Goal: Task Accomplishment & Management: Use online tool/utility

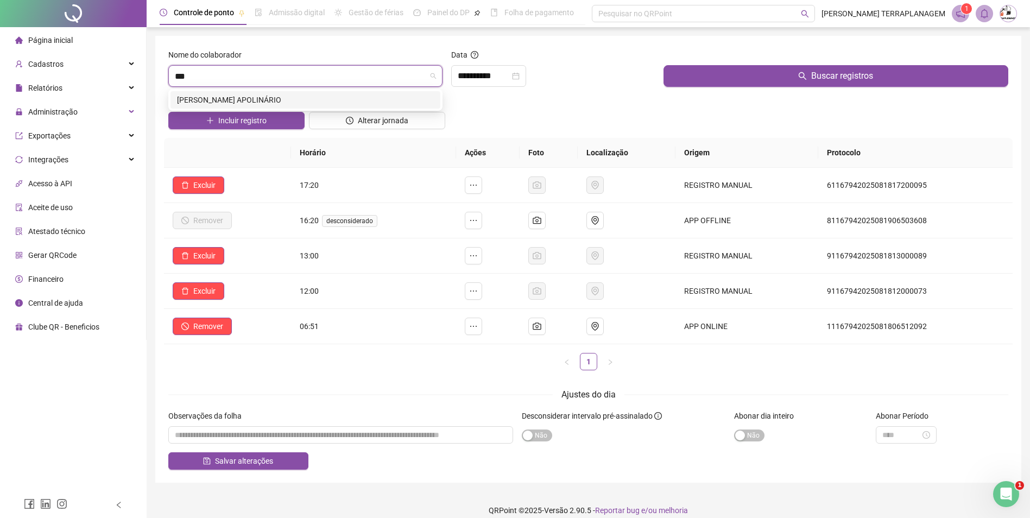
click at [272, 96] on div "[PERSON_NAME] APOLINÁRIO" at bounding box center [305, 100] width 257 height 12
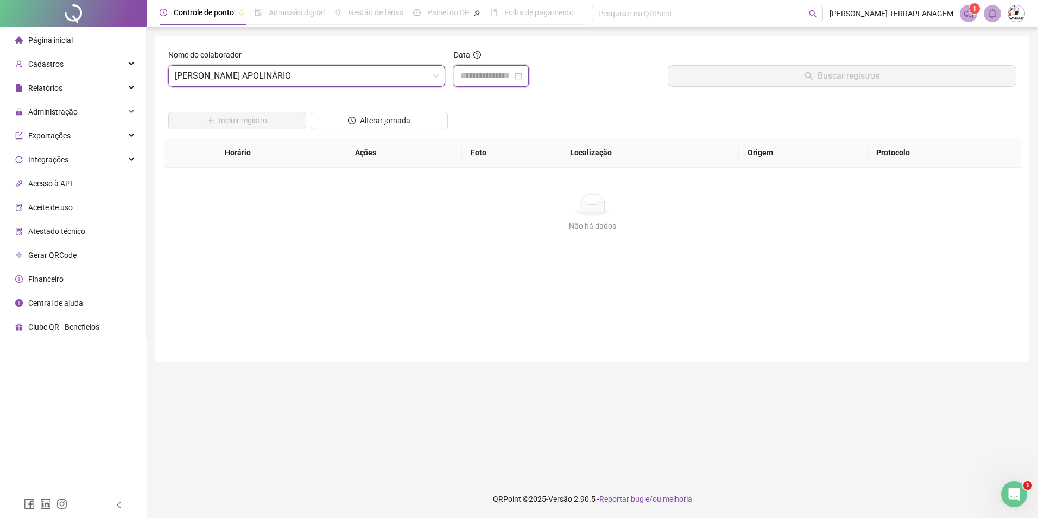
click at [502, 80] on input at bounding box center [487, 76] width 52 height 13
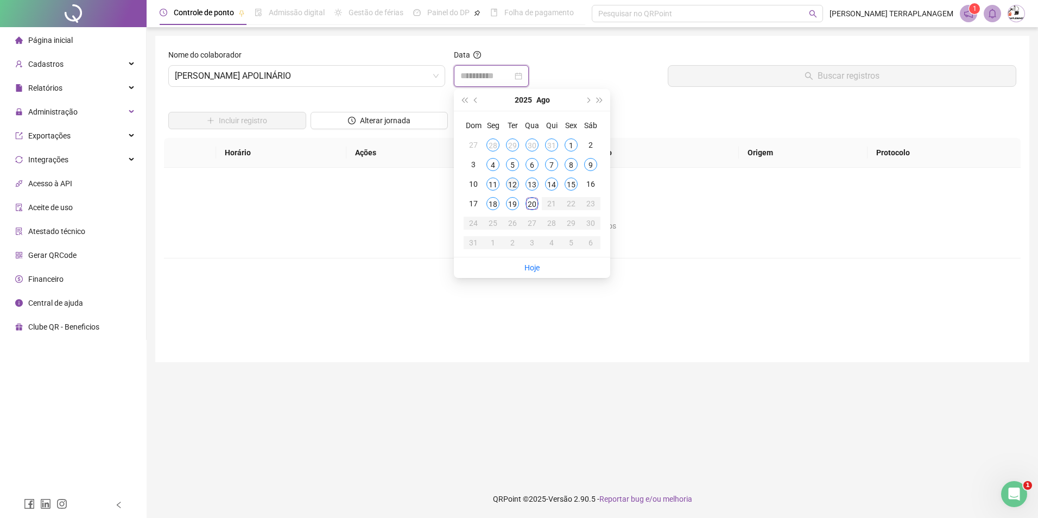
type input "**********"
click at [509, 178] on div "12" at bounding box center [512, 184] width 13 height 13
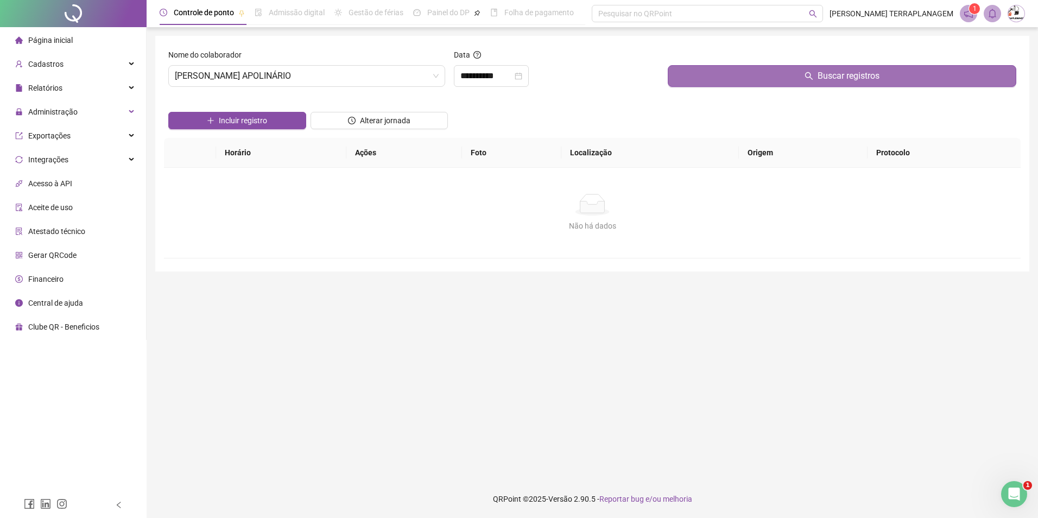
drag, startPoint x: 702, startPoint y: 75, endPoint x: 698, endPoint y: 98, distance: 23.7
click at [702, 79] on button "Buscar registros" at bounding box center [842, 76] width 349 height 22
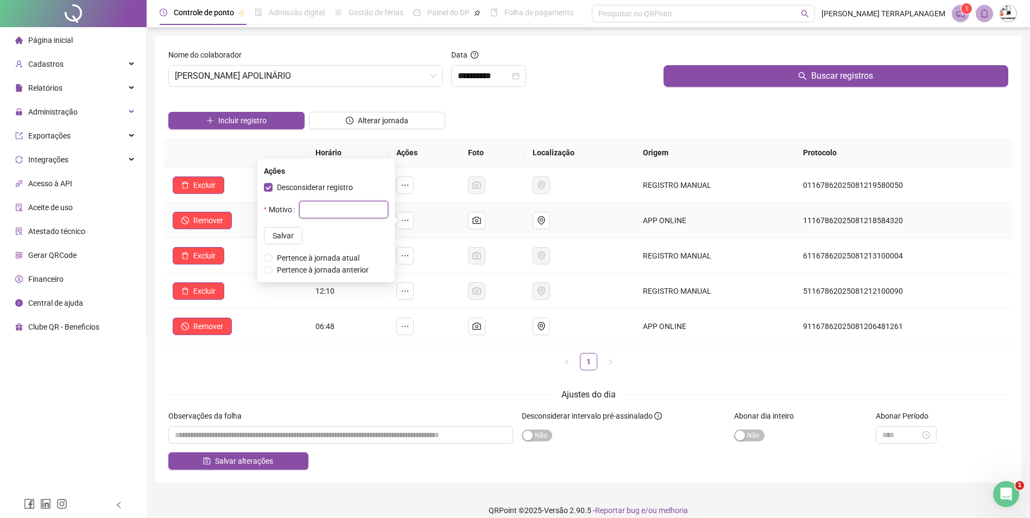
click at [312, 209] on input "text" at bounding box center [343, 209] width 89 height 17
type input "****"
click at [275, 234] on span "Salvar" at bounding box center [283, 236] width 21 height 12
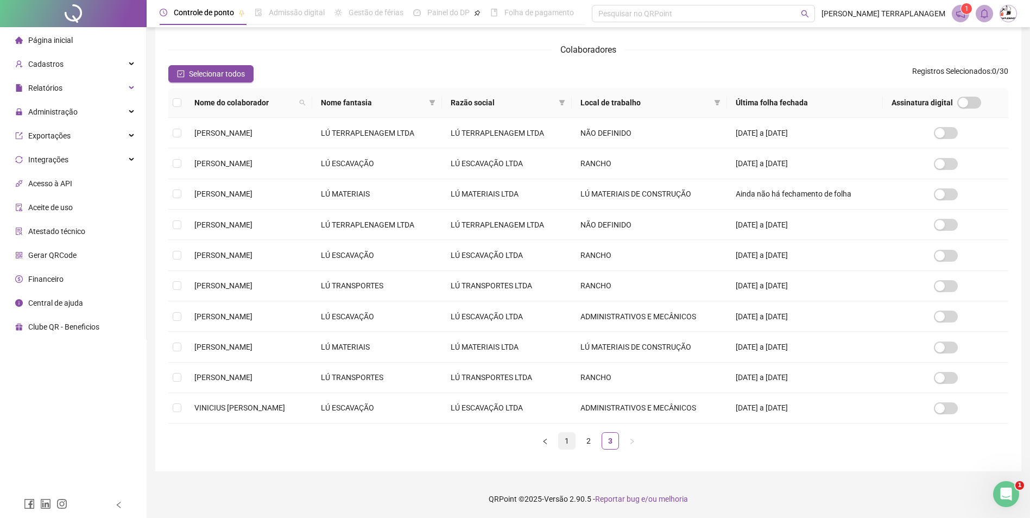
click at [567, 441] on link "1" at bounding box center [567, 441] width 16 height 16
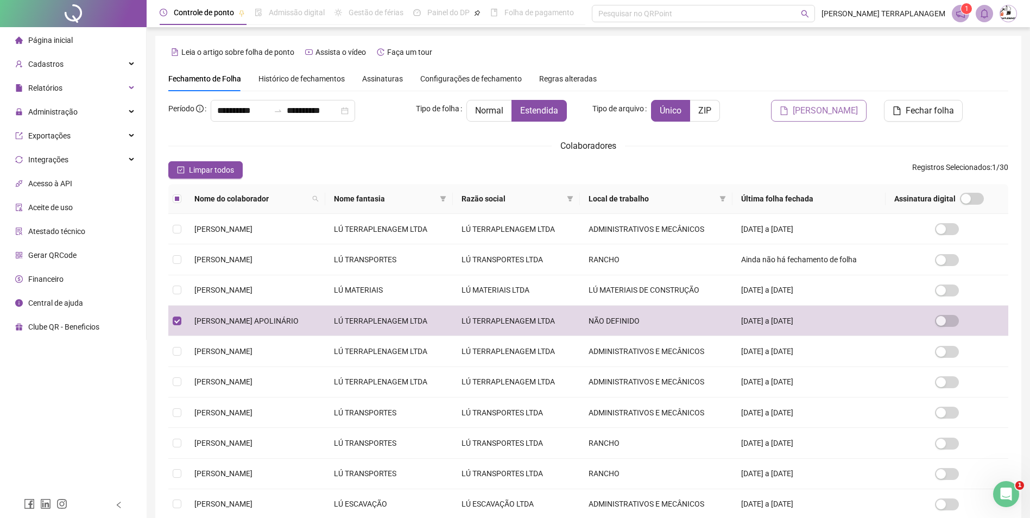
click at [818, 111] on span "Gerar espelho" at bounding box center [825, 110] width 65 height 13
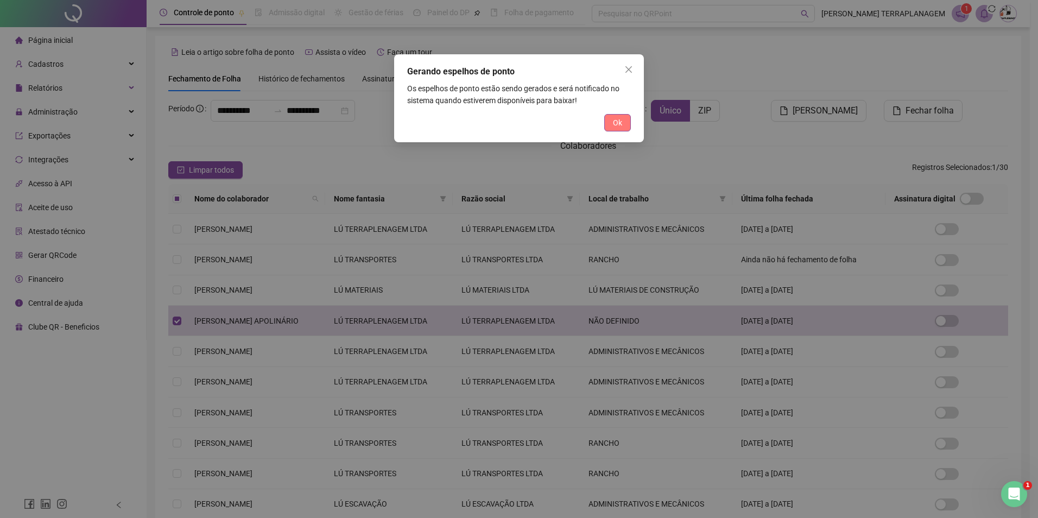
click at [616, 127] on span "Ok" at bounding box center [617, 123] width 9 height 12
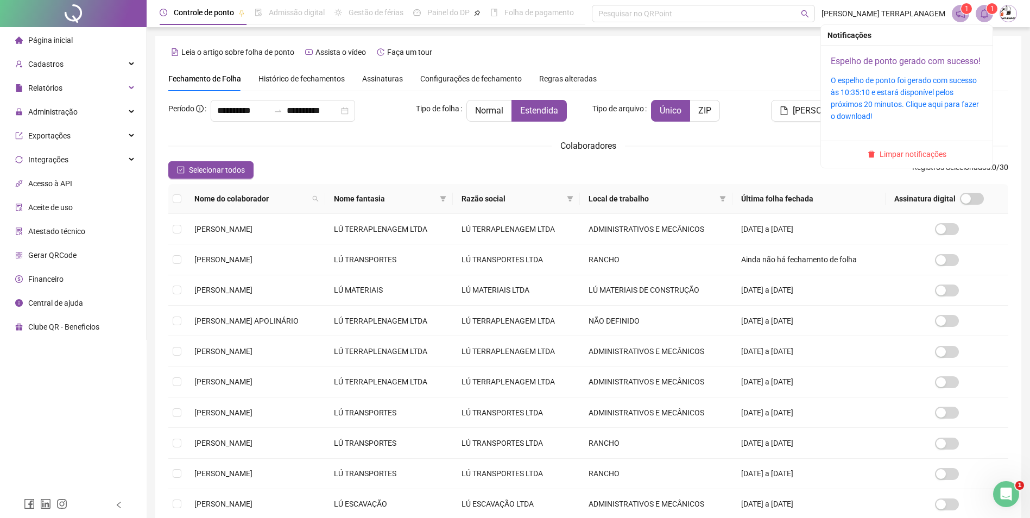
click at [917, 60] on link "Espelho de ponto gerado com sucesso!" at bounding box center [906, 61] width 150 height 10
